Goal: Navigation & Orientation: Find specific page/section

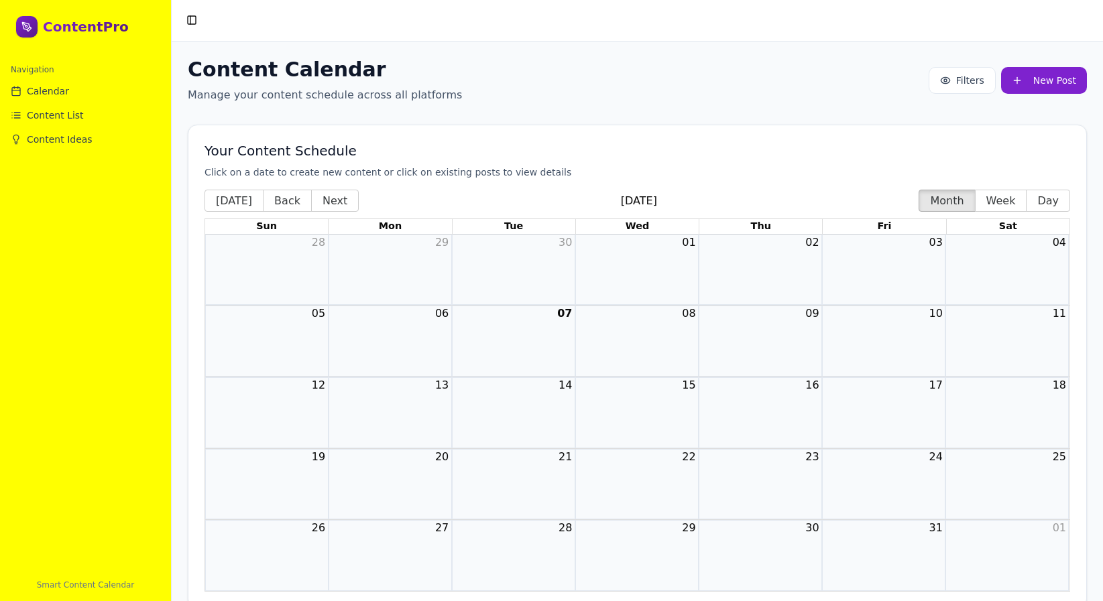
click at [62, 583] on div "Smart Content Calendar" at bounding box center [85, 585] width 149 height 11
click at [62, 27] on h1 "ContentPro" at bounding box center [86, 26] width 86 height 19
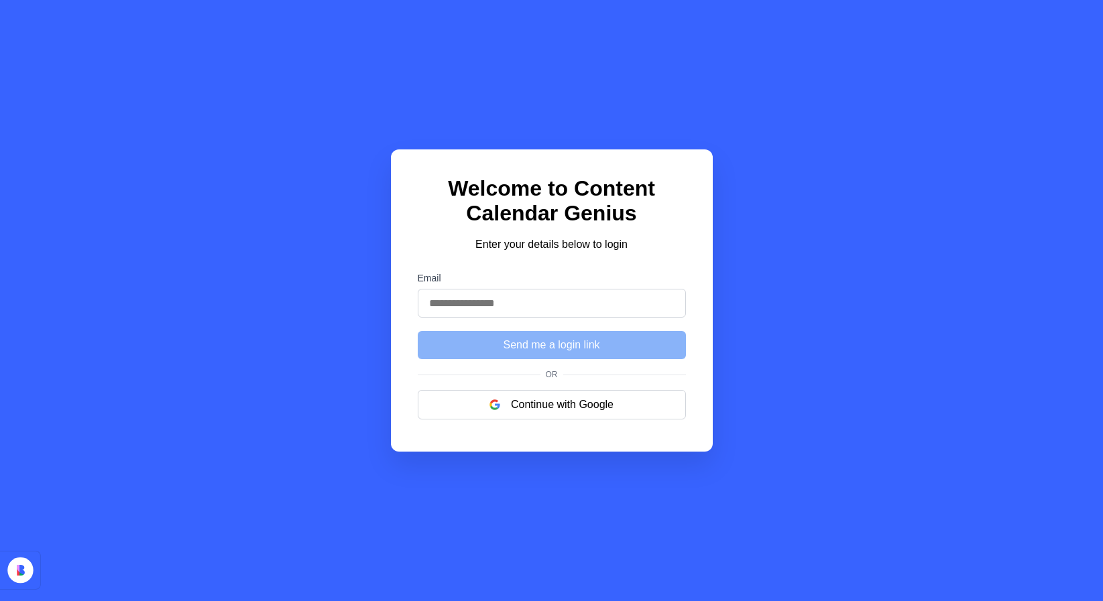
click at [537, 430] on div "Welcome to Content Calendar Genius Enter your details below to login Email Send…" at bounding box center [552, 300] width 322 height 302
